Goal: Find specific page/section: Find specific page/section

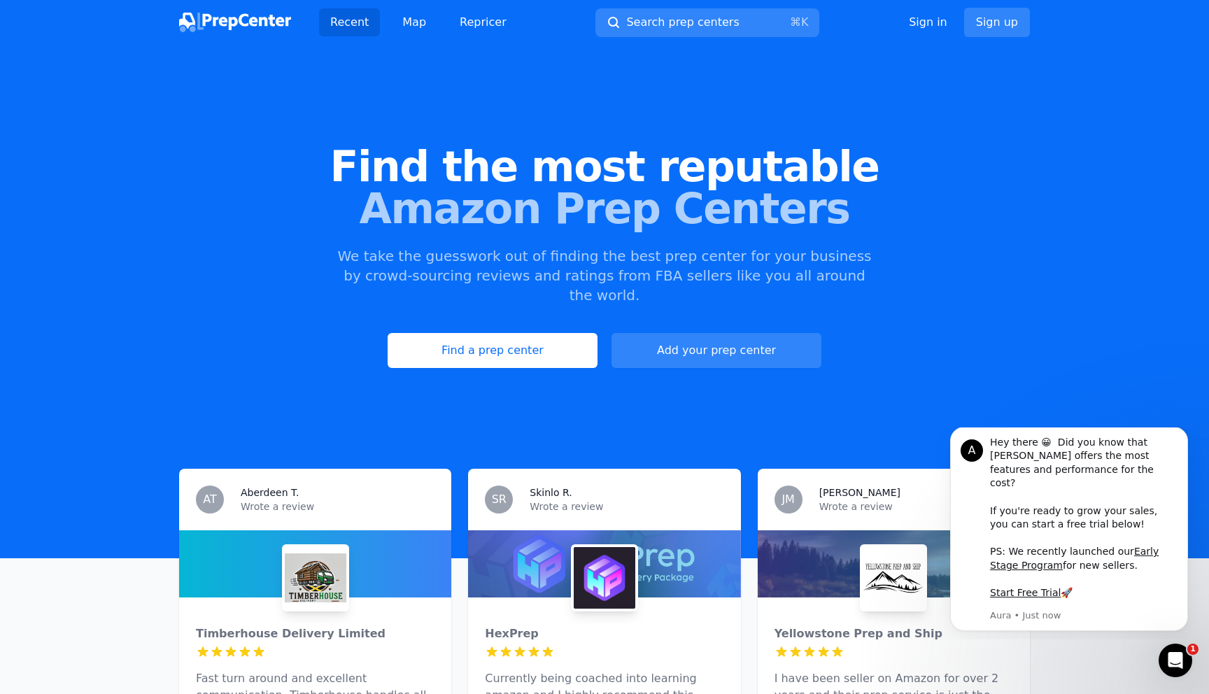
click at [959, 227] on span "Amazon Prep Centers" at bounding box center [604, 208] width 1164 height 42
click at [744, 27] on button "Search prep centers ⌘ K" at bounding box center [707, 22] width 224 height 29
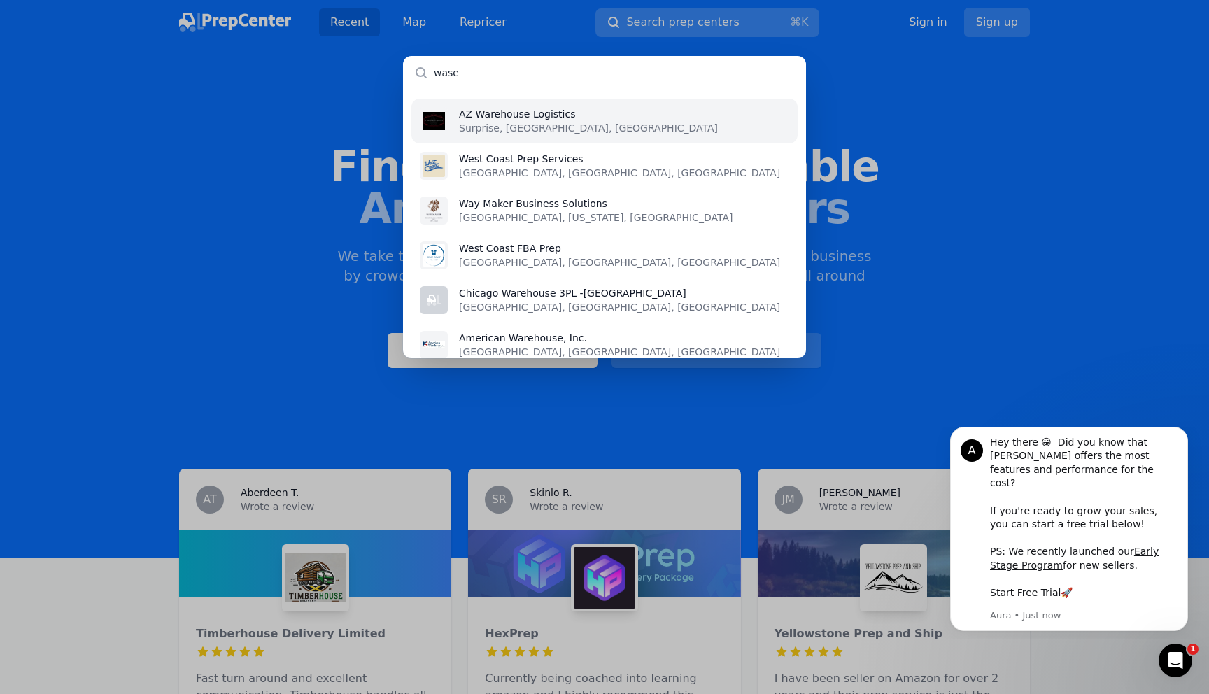
type input "wase"
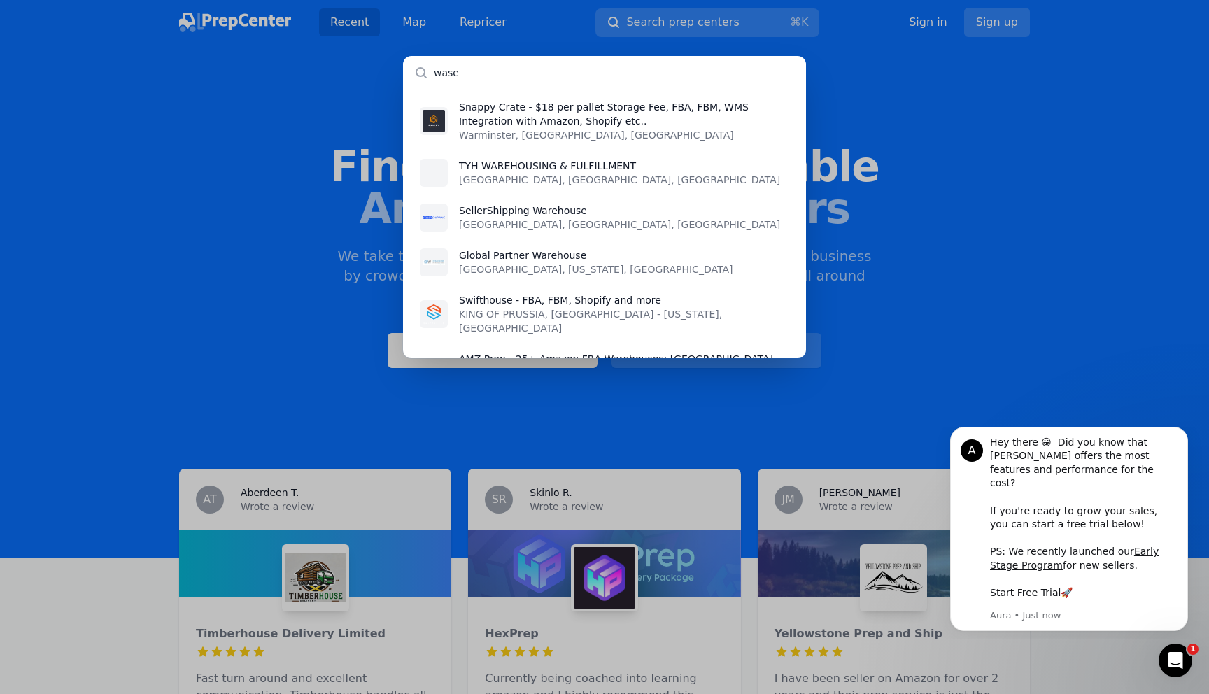
scroll to position [404, 0]
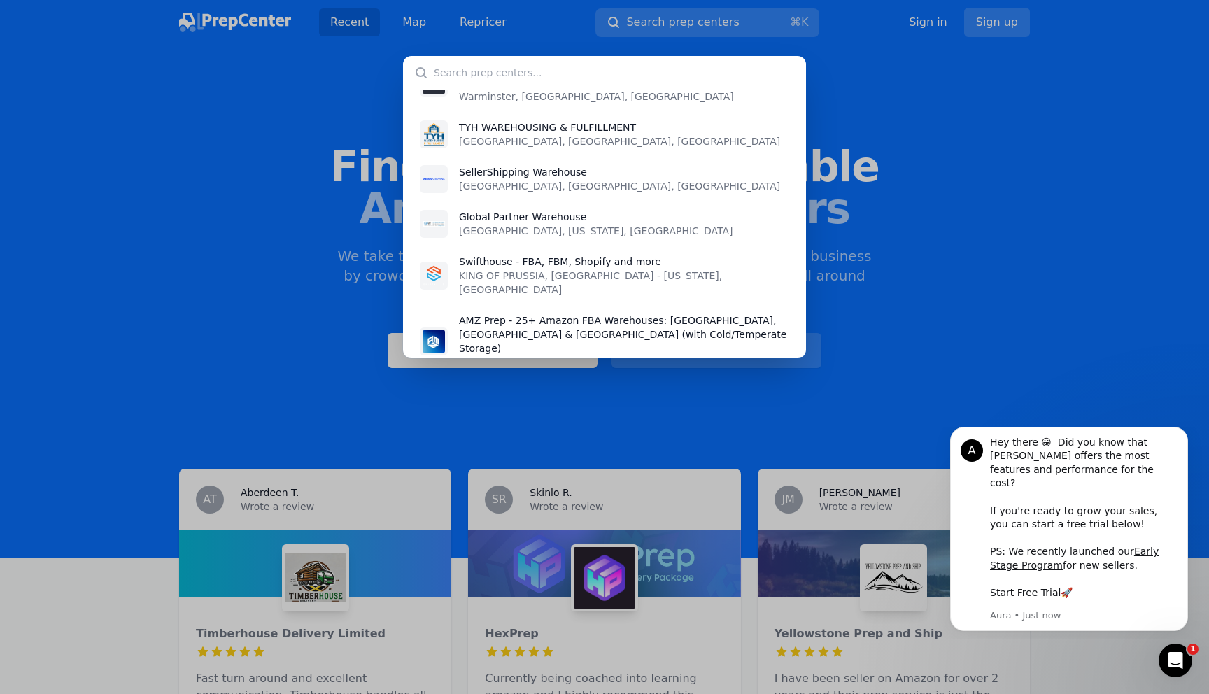
click at [720, 25] on div "AZ Warehouse Logistics Surprise, [GEOGRAPHIC_DATA], US West Coast Prep Services…" at bounding box center [604, 347] width 1209 height 694
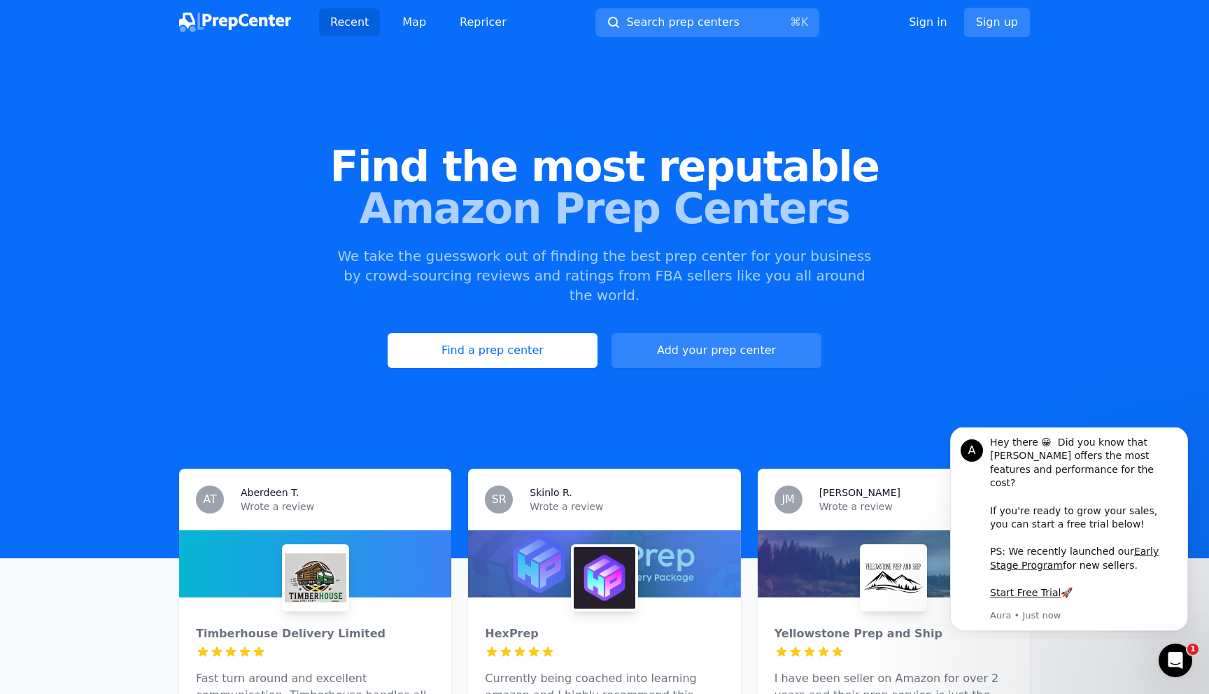
click at [720, 25] on span "Search prep centers" at bounding box center [682, 22] width 113 height 17
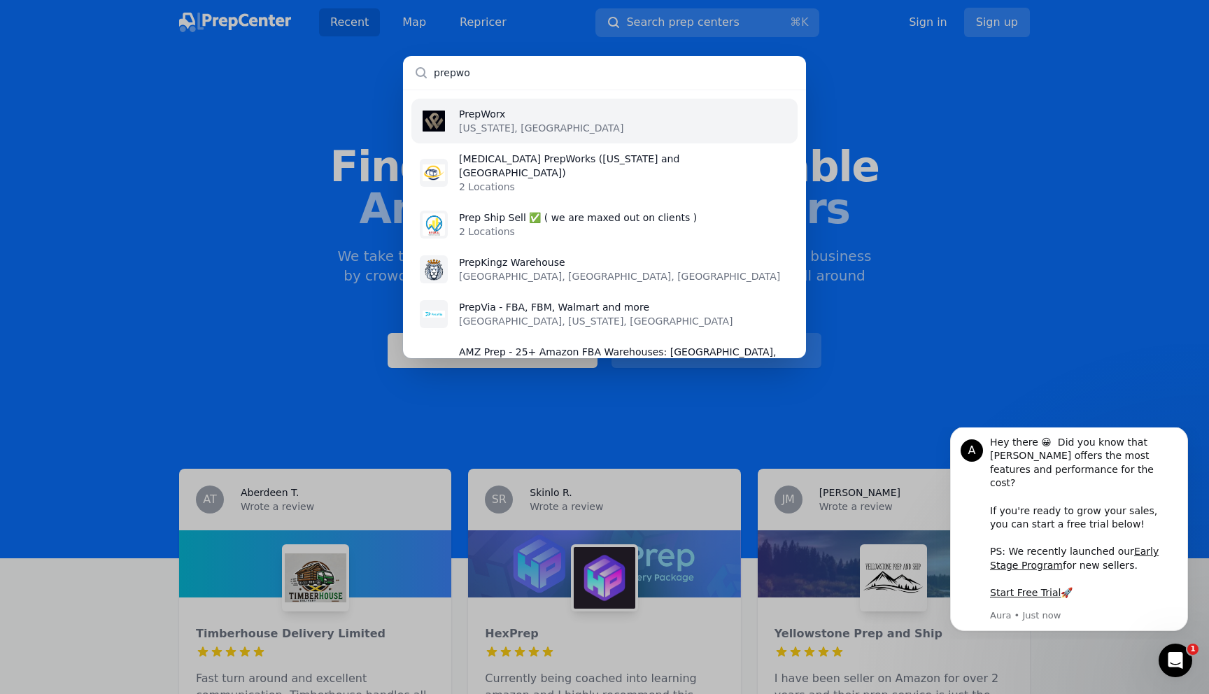
type input "prepwo"
click at [683, 120] on li "PrepWorx [US_STATE], [GEOGRAPHIC_DATA]" at bounding box center [604, 121] width 386 height 45
